Goal: Book appointment/travel/reservation

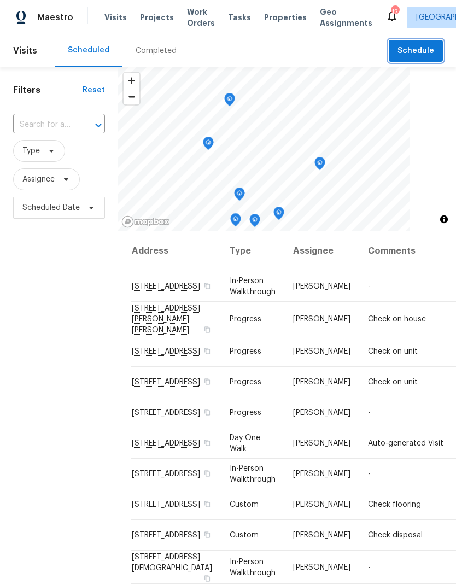
click at [420, 55] on span "Schedule" at bounding box center [415, 51] width 37 height 14
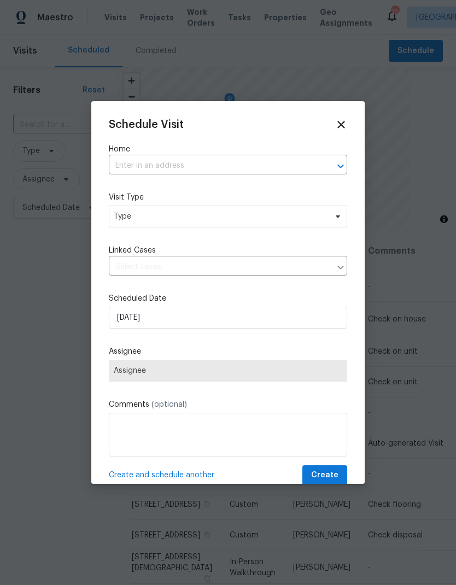
click at [254, 169] on input "text" at bounding box center [213, 165] width 208 height 17
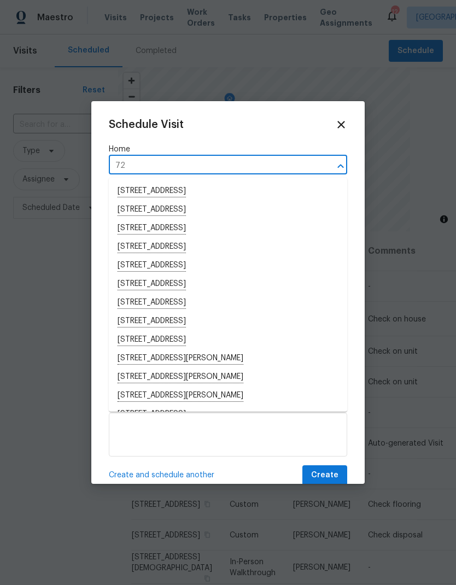
type input "7"
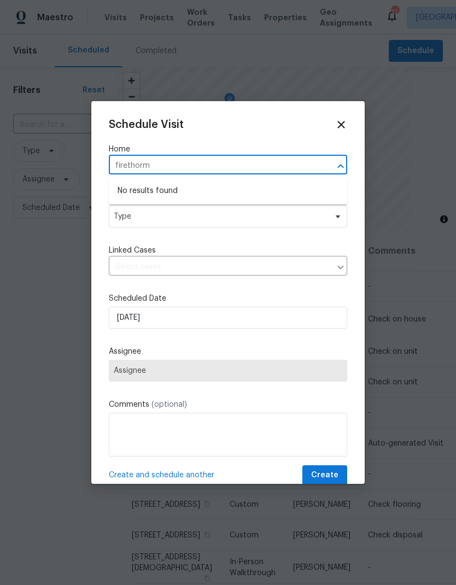
type input "firethor"
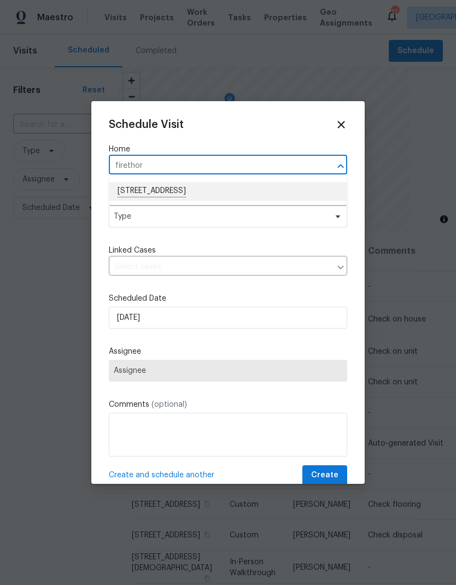
click at [181, 189] on li "[STREET_ADDRESS]" at bounding box center [228, 191] width 238 height 19
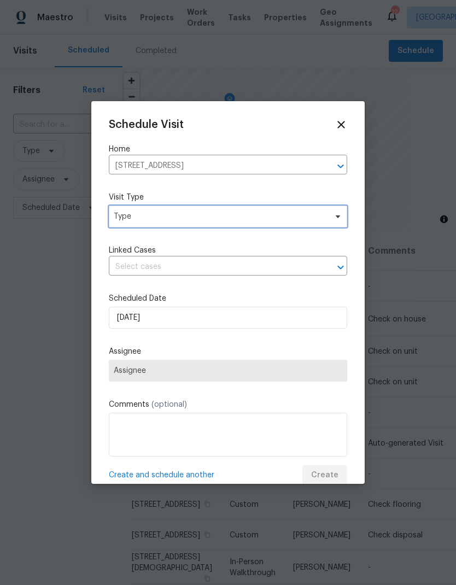
click at [219, 220] on span "Type" at bounding box center [220, 216] width 213 height 11
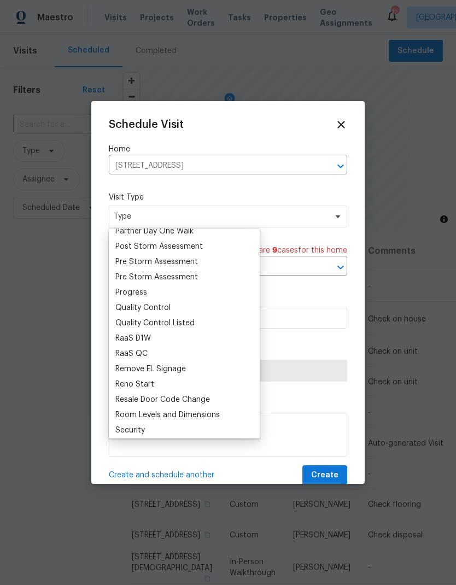
scroll to position [681, 0]
click at [155, 298] on div "Progress" at bounding box center [184, 291] width 144 height 15
click at [140, 292] on div "Progress" at bounding box center [131, 291] width 32 height 11
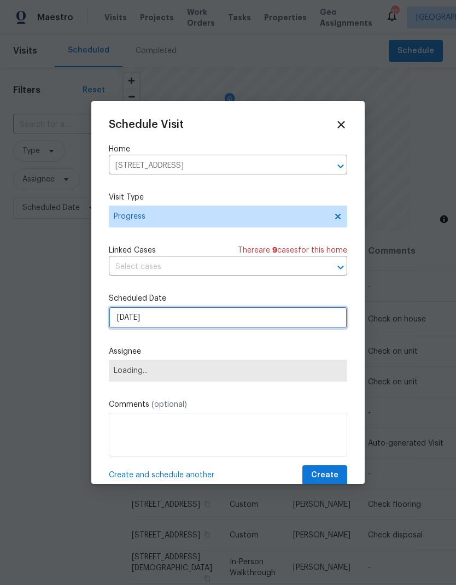
click at [196, 321] on input "[DATE]" at bounding box center [228, 318] width 238 height 22
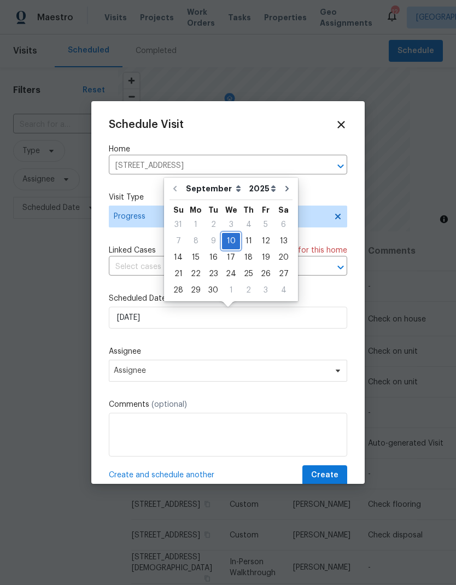
click at [231, 241] on div "10" at bounding box center [231, 240] width 18 height 15
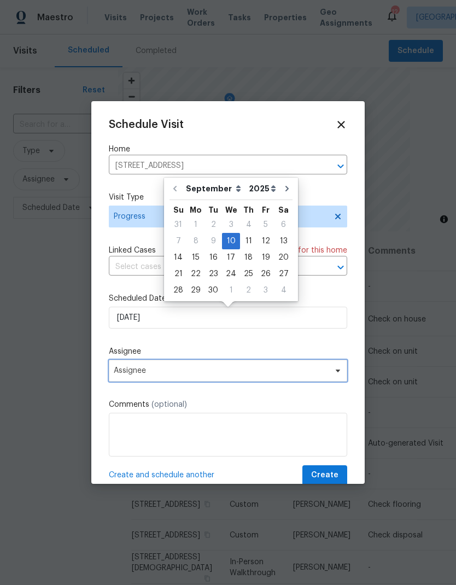
click at [307, 375] on span "Assignee" at bounding box center [221, 370] width 214 height 9
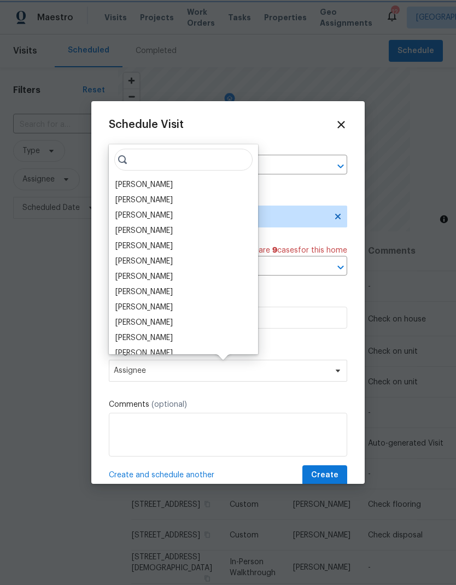
click at [170, 189] on div "[PERSON_NAME]" at bounding box center [143, 184] width 57 height 11
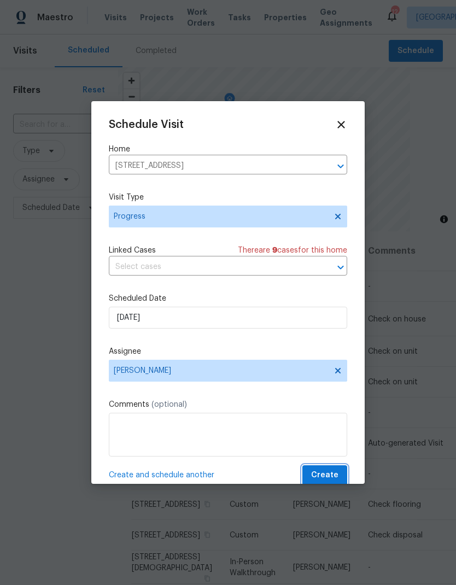
click at [331, 478] on span "Create" at bounding box center [324, 475] width 27 height 14
